Goal: Task Accomplishment & Management: Use online tool/utility

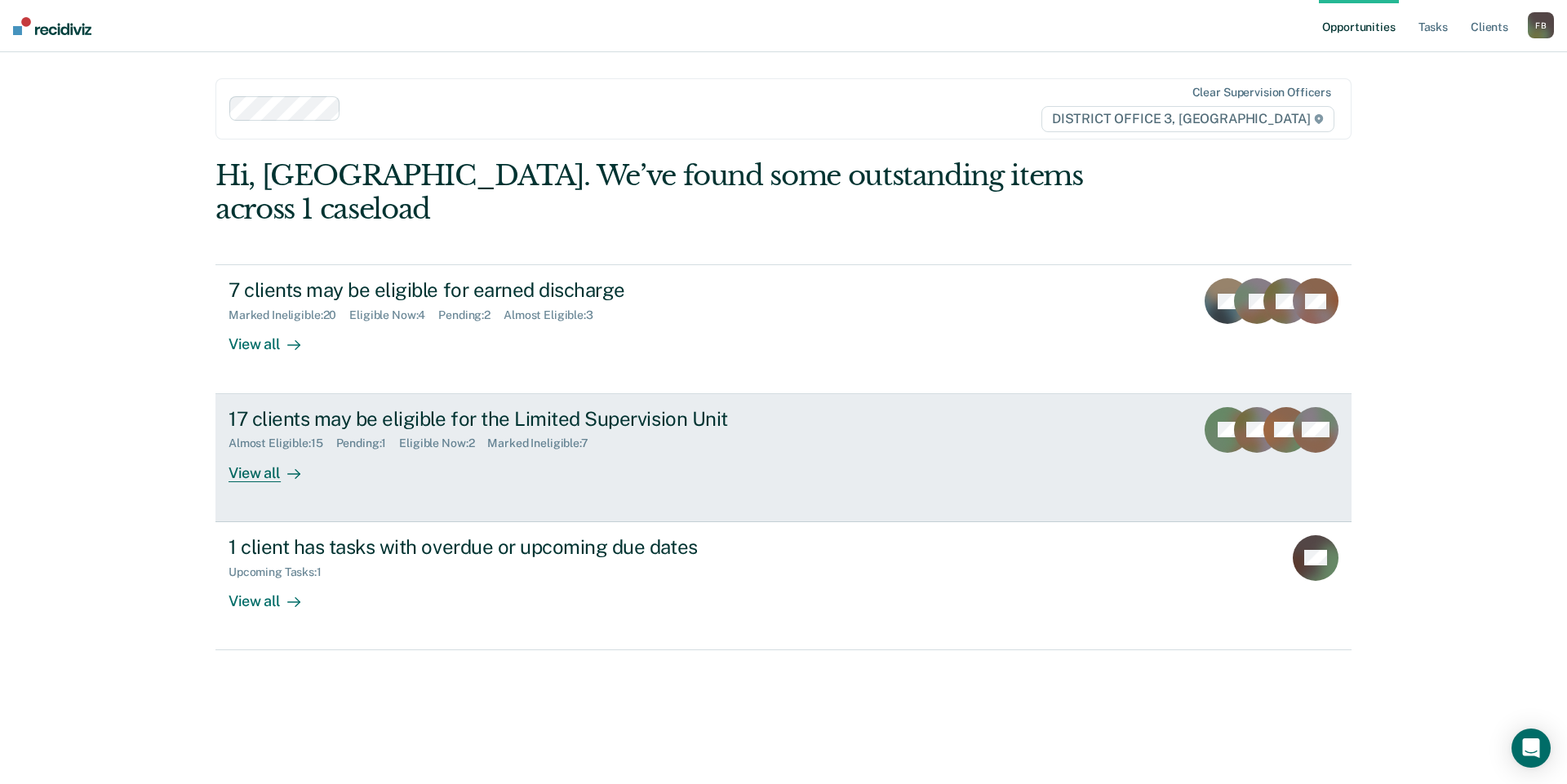
click at [556, 407] on div "17 clients may be eligible for the Limited Supervision Unit" at bounding box center [515, 418] width 573 height 24
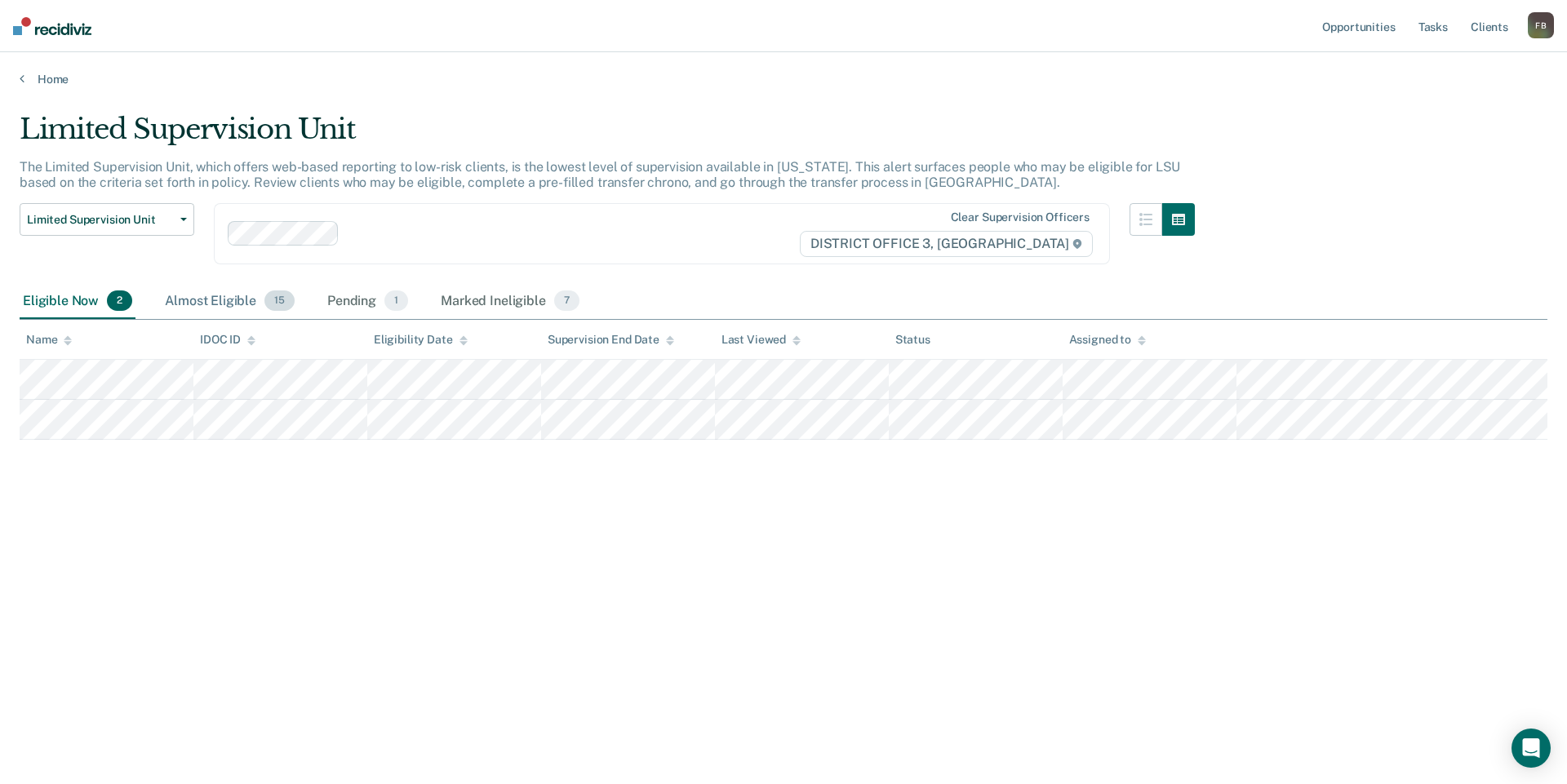
click at [223, 306] on div "Almost Eligible 15" at bounding box center [230, 301] width 137 height 36
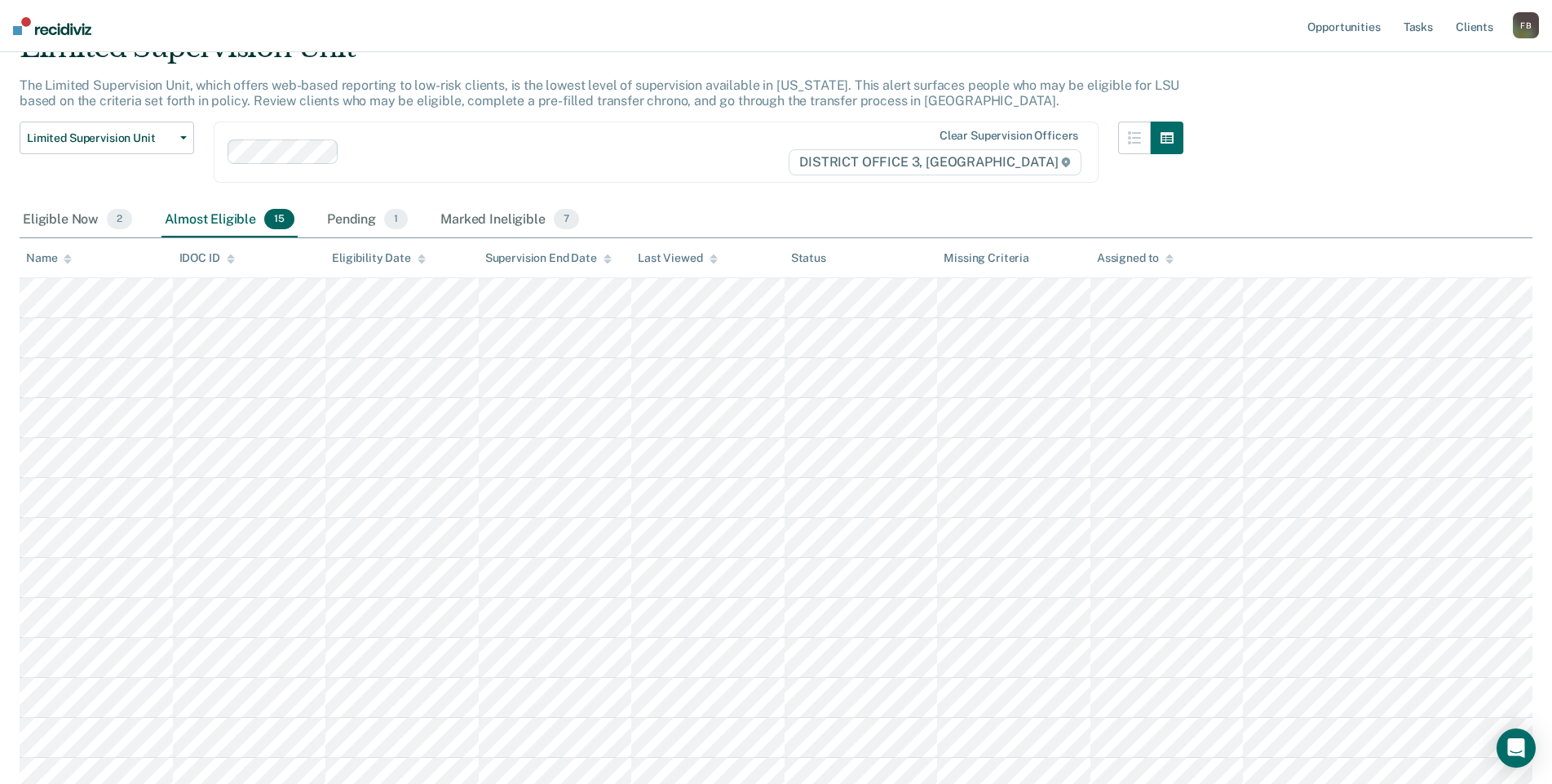
scroll to position [163, 0]
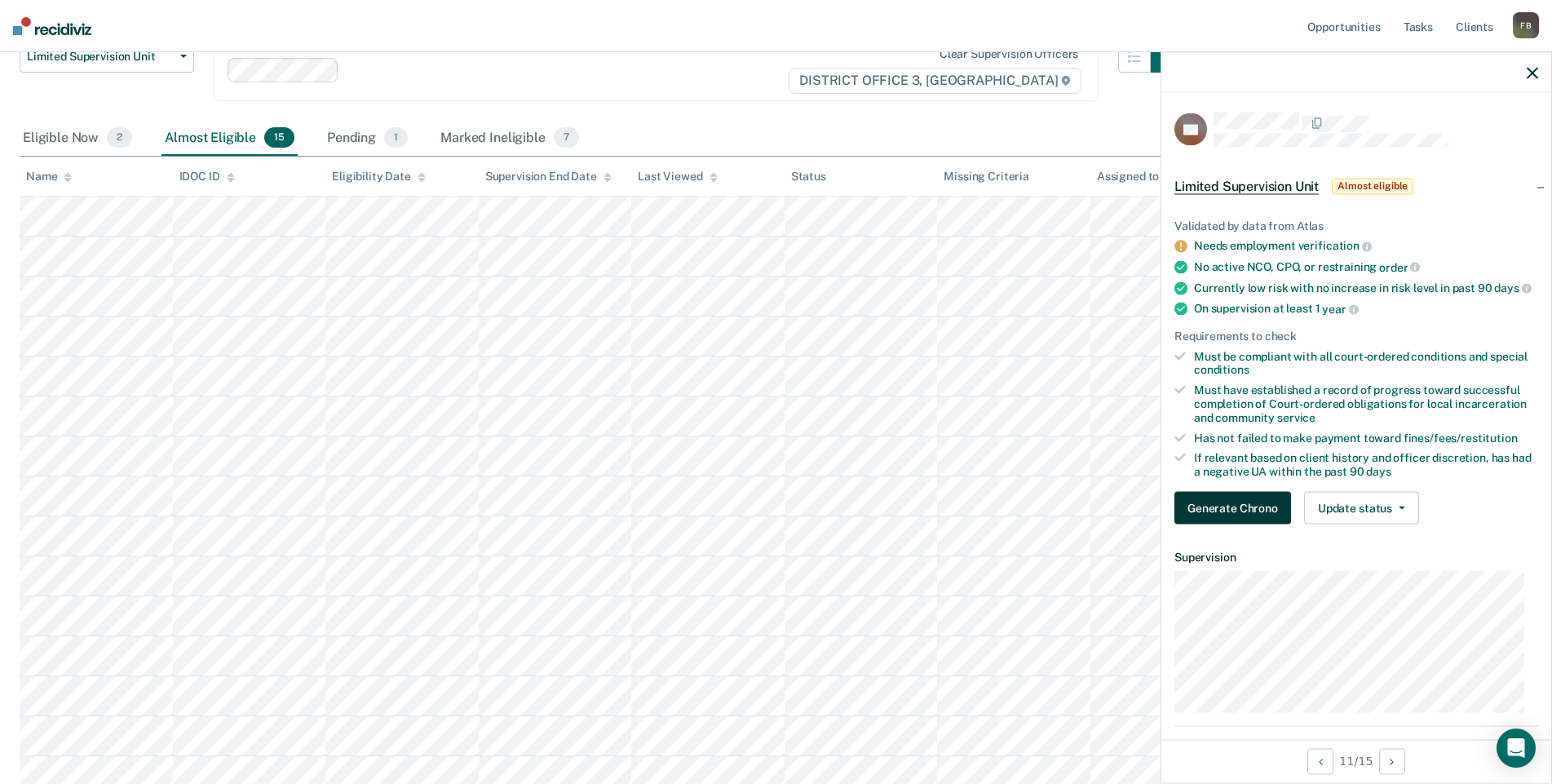
click at [1224, 515] on button "Generate Chrono" at bounding box center [1232, 507] width 117 height 32
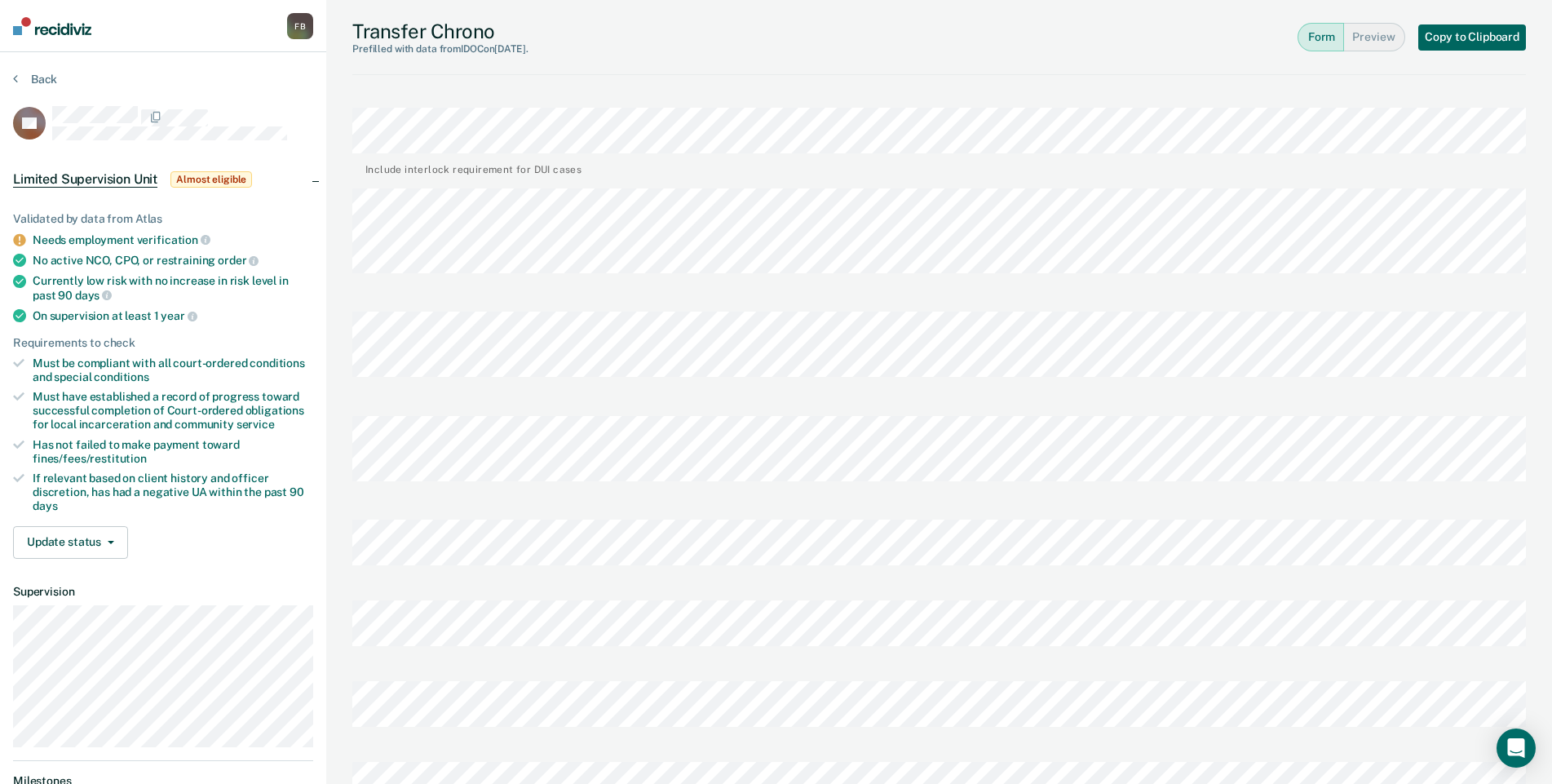
click at [1458, 27] on button "Copy to Clipboard" at bounding box center [1472, 38] width 108 height 27
click at [36, 80] on button "Back" at bounding box center [35, 79] width 44 height 14
